Goal: Information Seeking & Learning: Find contact information

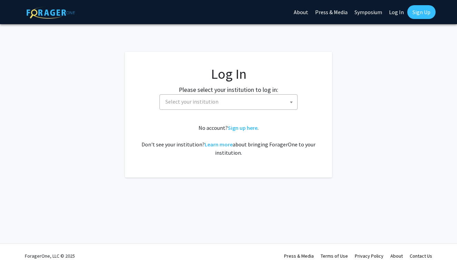
select select
click at [219, 105] on span "Select your institution" at bounding box center [230, 102] width 135 height 14
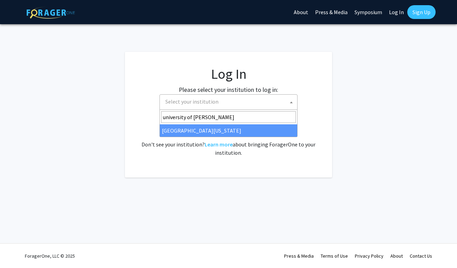
type input "university of [PERSON_NAME]"
select select "13"
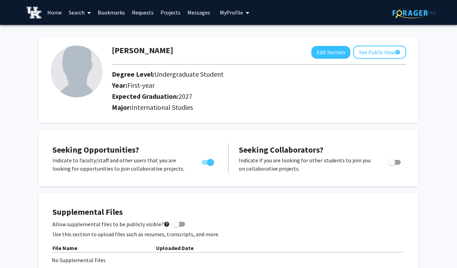
click at [166, 11] on link "Projects" at bounding box center [170, 12] width 27 height 24
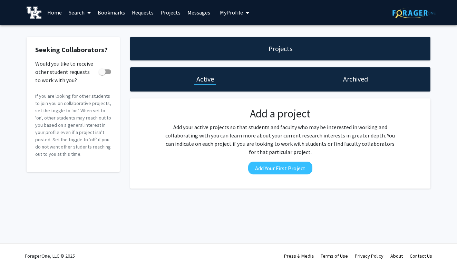
click at [82, 13] on link "Search" at bounding box center [79, 12] width 29 height 24
click at [85, 33] on span "Faculty/Staff" at bounding box center [90, 32] width 51 height 14
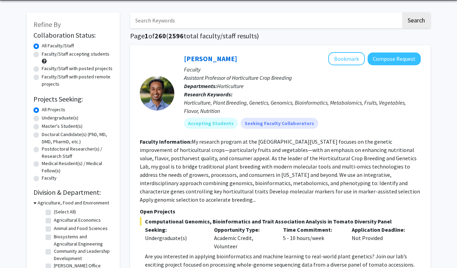
scroll to position [25, 0]
click at [71, 55] on label "Faculty/Staff accepting students" at bounding box center [76, 53] width 68 height 7
click at [46, 55] on input "Faculty/Staff accepting students" at bounding box center [44, 52] width 4 height 4
radio input "true"
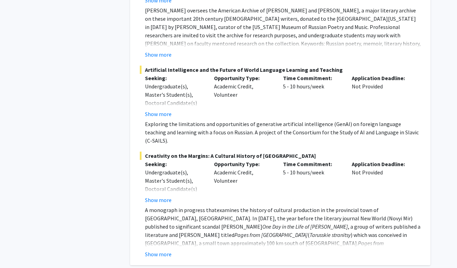
scroll to position [3534, 0]
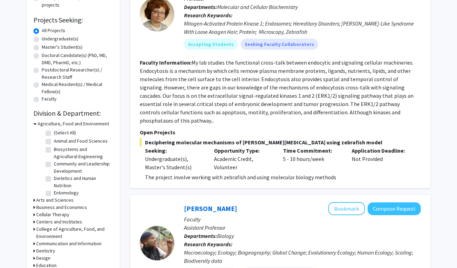
scroll to position [110, 0]
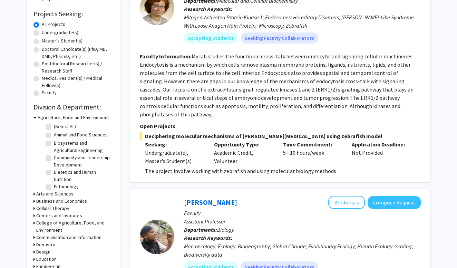
click at [36, 119] on icon at bounding box center [34, 117] width 3 height 7
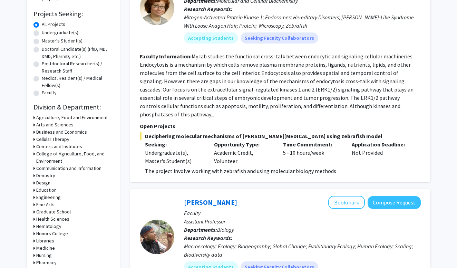
click at [35, 125] on icon at bounding box center [34, 124] width 2 height 7
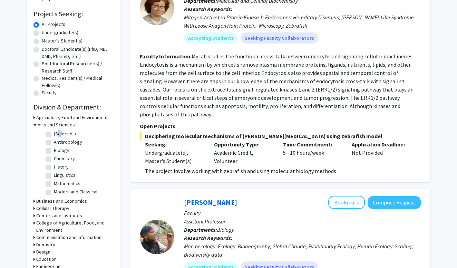
click at [54, 134] on label "(Select All)" at bounding box center [65, 133] width 22 height 7
click at [54, 134] on input "(Select All)" at bounding box center [56, 132] width 4 height 4
checkbox input "true"
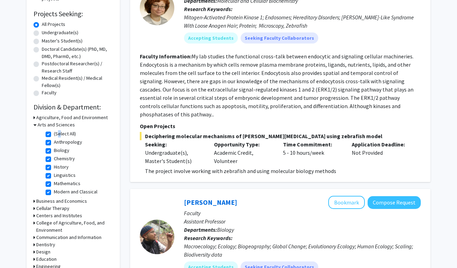
checkbox input "true"
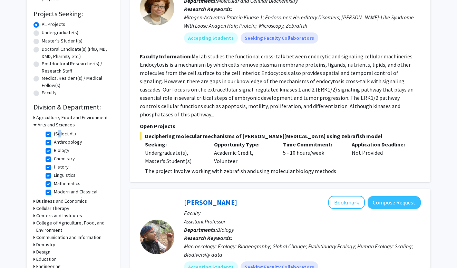
checkbox input "true"
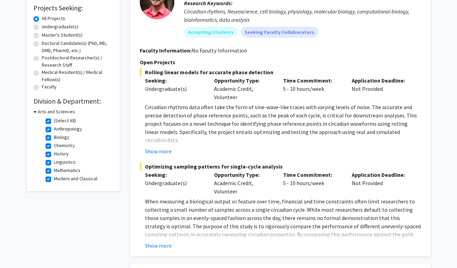
scroll to position [119, 0]
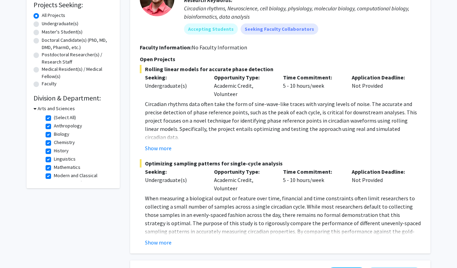
click at [54, 137] on label "Biology" at bounding box center [62, 133] width 16 height 7
click at [54, 135] on input "Biology" at bounding box center [56, 132] width 4 height 4
checkbox input "false"
checkbox input "true"
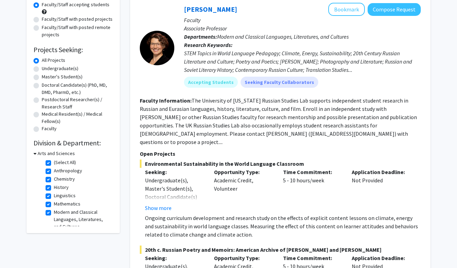
click at [54, 179] on label "Chemistry" at bounding box center [64, 178] width 21 height 7
click at [54, 179] on input "Chemistry" at bounding box center [56, 177] width 4 height 4
checkbox input "false"
checkbox input "true"
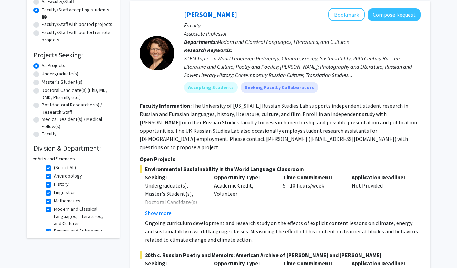
scroll to position [72, 0]
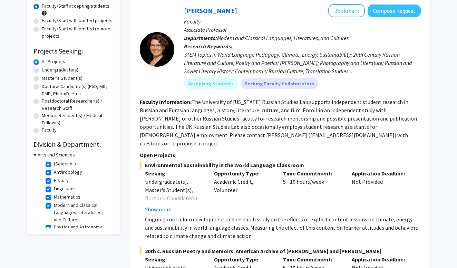
click at [54, 166] on label "(Select All)" at bounding box center [65, 163] width 22 height 7
click at [54, 165] on input "(Select All)" at bounding box center [56, 162] width 4 height 4
checkbox input "false"
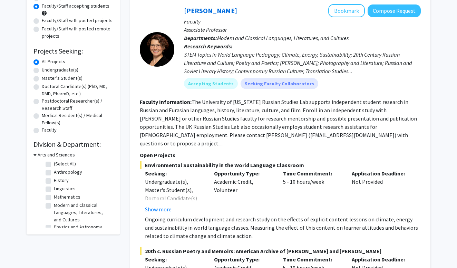
checkbox input "false"
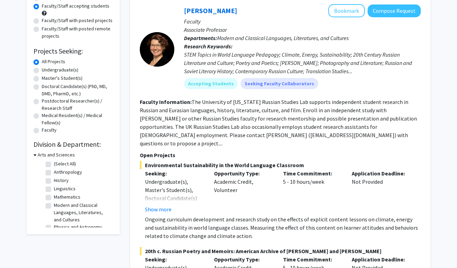
checkbox input "false"
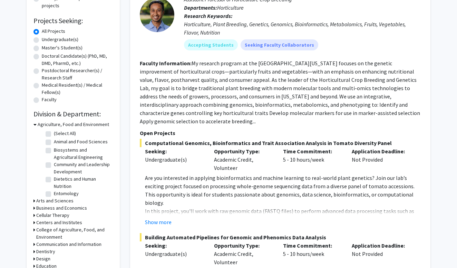
scroll to position [102, 0]
click at [33, 202] on icon at bounding box center [34, 200] width 2 height 7
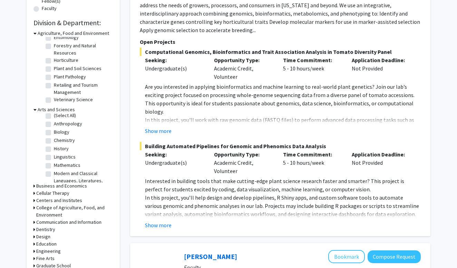
scroll to position [2, 0]
click at [54, 126] on label "Anthropology" at bounding box center [68, 124] width 28 height 7
click at [54, 126] on input "Anthropology" at bounding box center [56, 123] width 4 height 4
checkbox input "true"
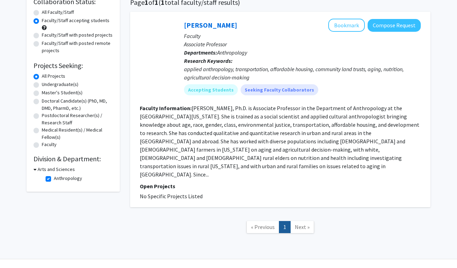
scroll to position [58, 0]
click at [54, 180] on label "Anthropology" at bounding box center [68, 178] width 28 height 7
click at [54, 179] on input "Anthropology" at bounding box center [56, 177] width 4 height 4
checkbox input "false"
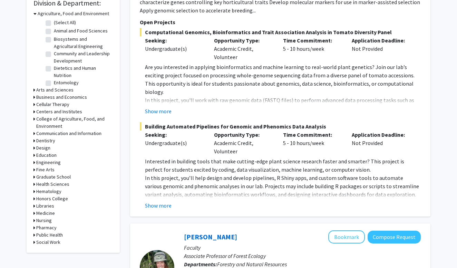
scroll to position [203, 0]
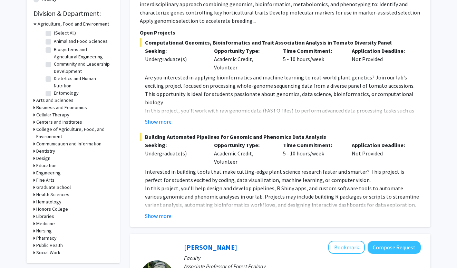
click at [36, 100] on div "Arts and Sciences" at bounding box center [72, 100] width 79 height 7
click at [34, 101] on icon at bounding box center [34, 100] width 2 height 7
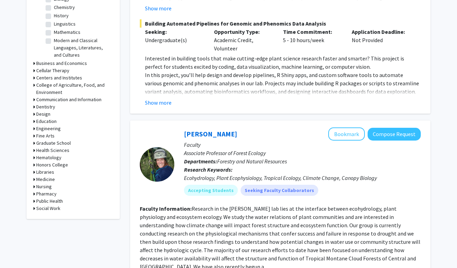
scroll to position [316, 0]
click at [42, 174] on h3 "Libraries" at bounding box center [45, 172] width 18 height 7
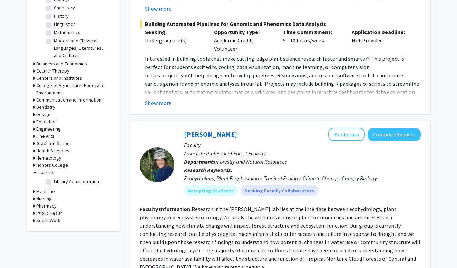
click at [54, 183] on label "Library Administration" at bounding box center [76, 181] width 45 height 7
click at [54, 182] on input "Library Administration" at bounding box center [56, 180] width 4 height 4
checkbox input "true"
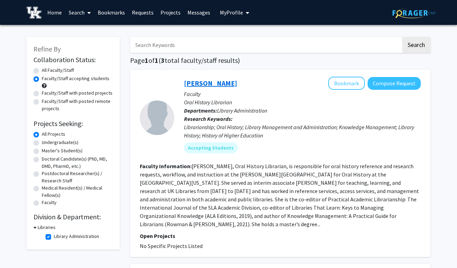
click at [203, 83] on link "Jennifer Bartlett" at bounding box center [210, 83] width 53 height 9
